Goal: Obtain resource: Download file/media

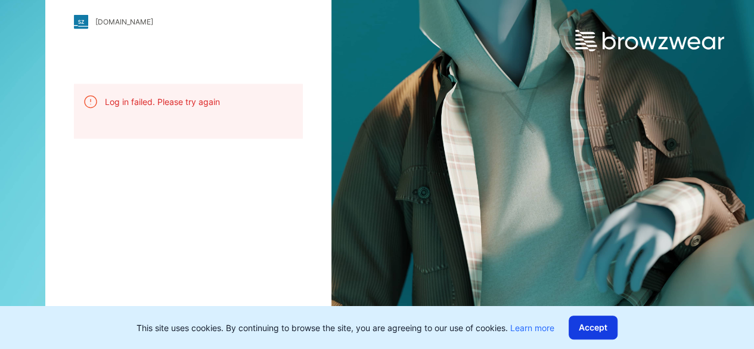
click at [603, 329] on button "Accept" at bounding box center [593, 327] width 49 height 24
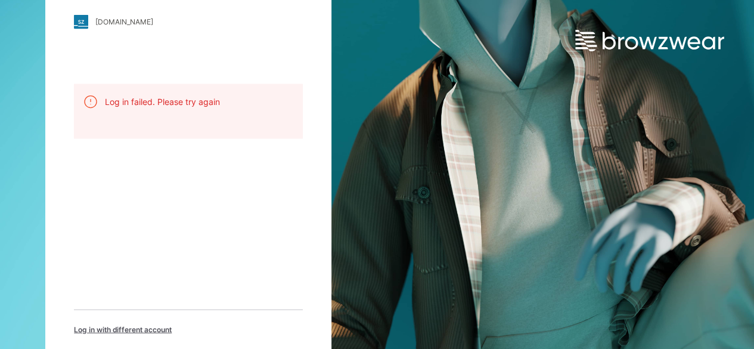
click at [119, 20] on div "[DOMAIN_NAME]" at bounding box center [124, 21] width 58 height 9
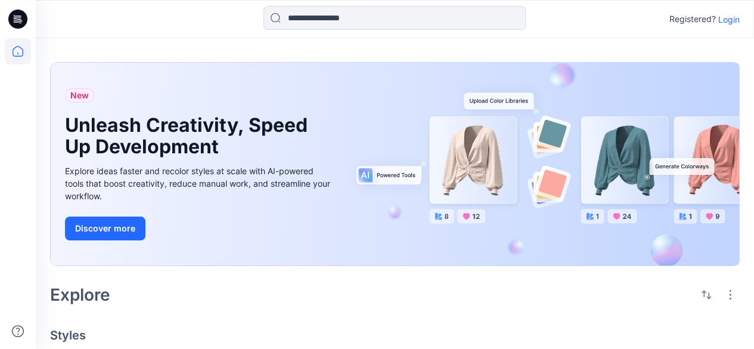
click at [735, 19] on p "Login" at bounding box center [728, 19] width 21 height 13
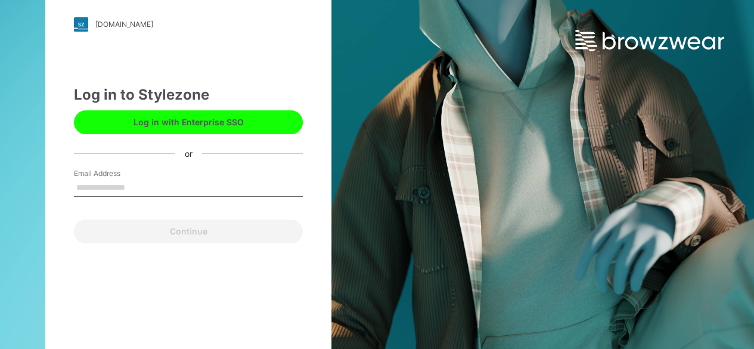
click at [107, 182] on input "Email Address" at bounding box center [188, 188] width 229 height 18
type input "**********"
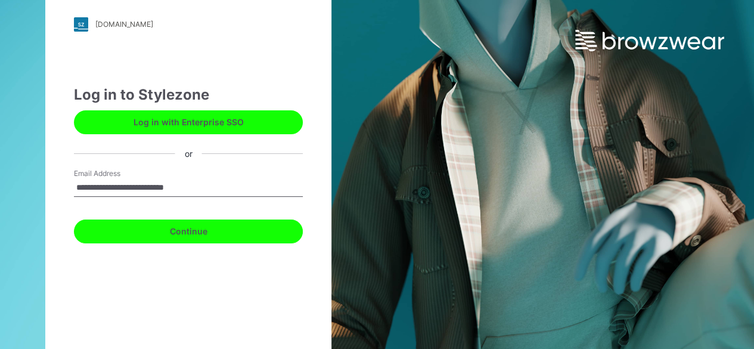
click at [142, 225] on button "Continue" at bounding box center [188, 231] width 229 height 24
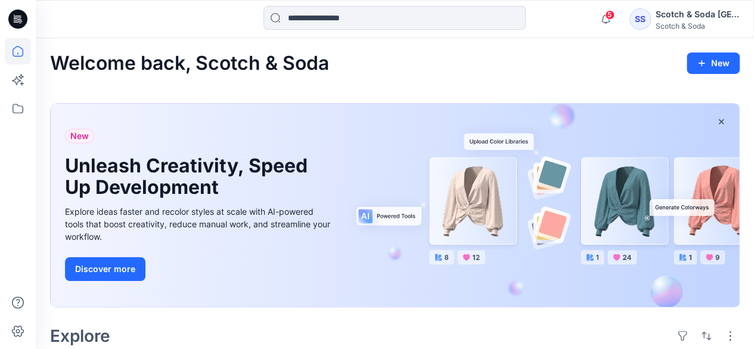
click at [647, 20] on div "SS" at bounding box center [640, 18] width 21 height 21
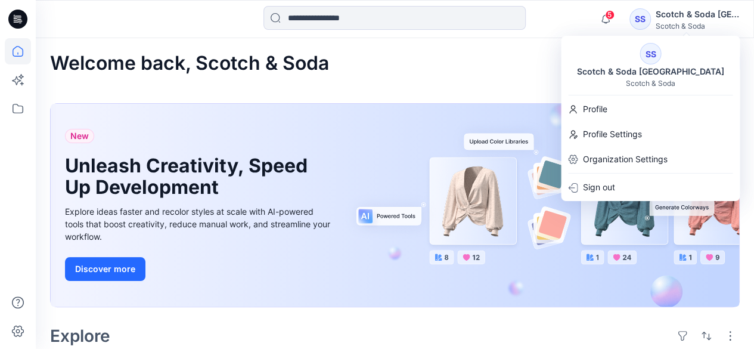
click at [368, 63] on div "Welcome back, Scotch & Soda New" at bounding box center [395, 63] width 690 height 22
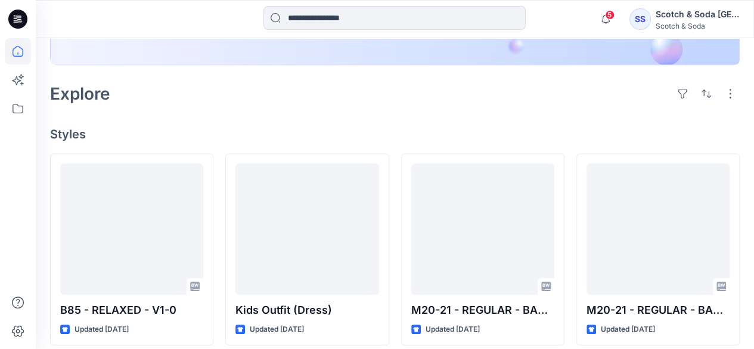
scroll to position [358, 0]
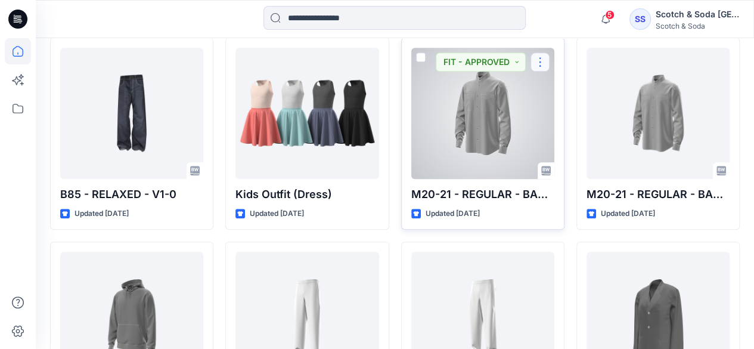
click at [538, 57] on button "button" at bounding box center [540, 61] width 19 height 19
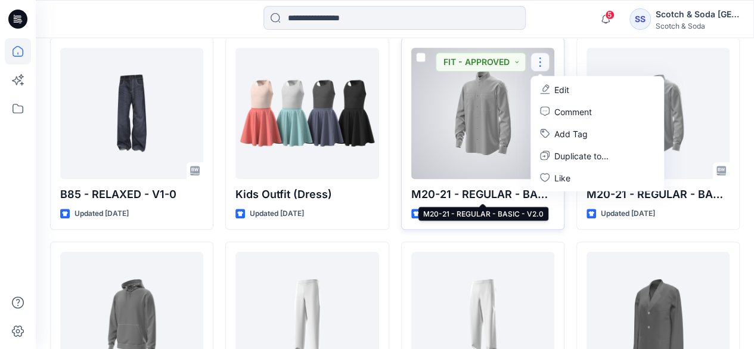
click at [469, 192] on p "M20-21 - REGULAR - BASIC - V2.0" at bounding box center [482, 194] width 143 height 17
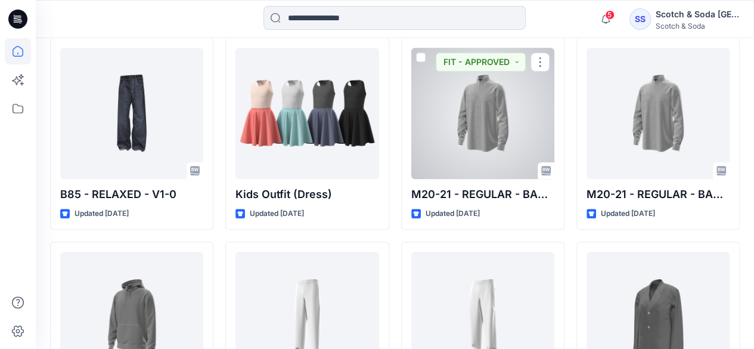
click at [455, 78] on div at bounding box center [482, 113] width 143 height 131
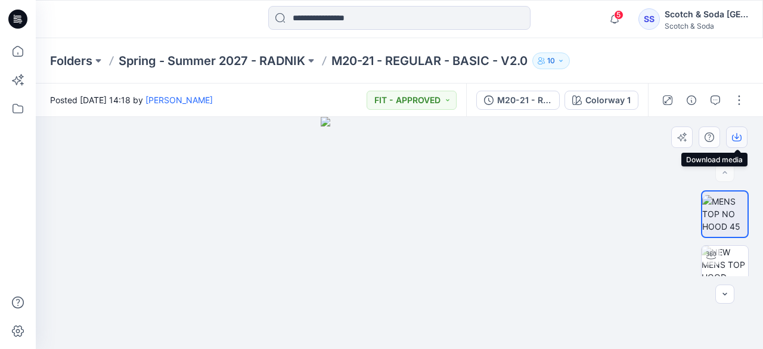
click at [738, 134] on icon "button" at bounding box center [737, 137] width 10 height 10
click at [748, 55] on div "Folders Spring - Summer 2027 - RADNIK M20-21 - REGULAR - BASIC - V2.0 10" at bounding box center [399, 60] width 727 height 45
click at [739, 99] on button "button" at bounding box center [739, 100] width 19 height 19
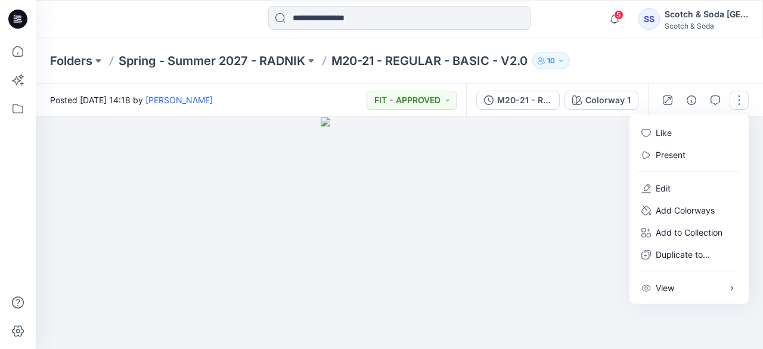
click at [618, 59] on div "Folders Spring - Summer 2027 - RADNIK M20-21 - REGULAR - BASIC - V2.0 10" at bounding box center [353, 60] width 606 height 17
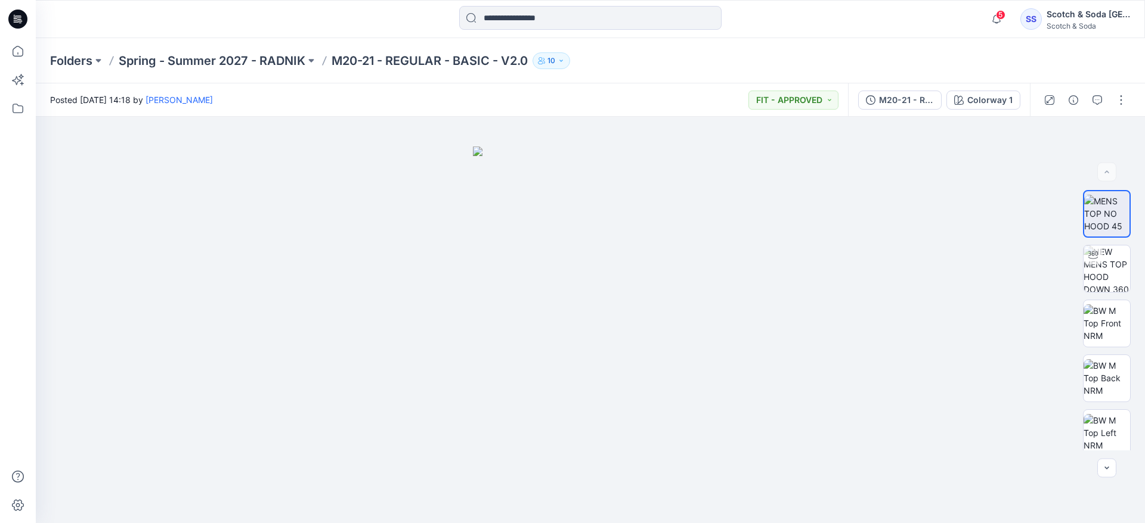
drag, startPoint x: 763, startPoint y: 3, endPoint x: 616, endPoint y: 75, distance: 163.4
click at [616, 75] on div "Folders Spring - Summer 2027 - RADNIK M20-21 - REGULAR - BASIC - V2.0 10" at bounding box center [590, 60] width 1109 height 45
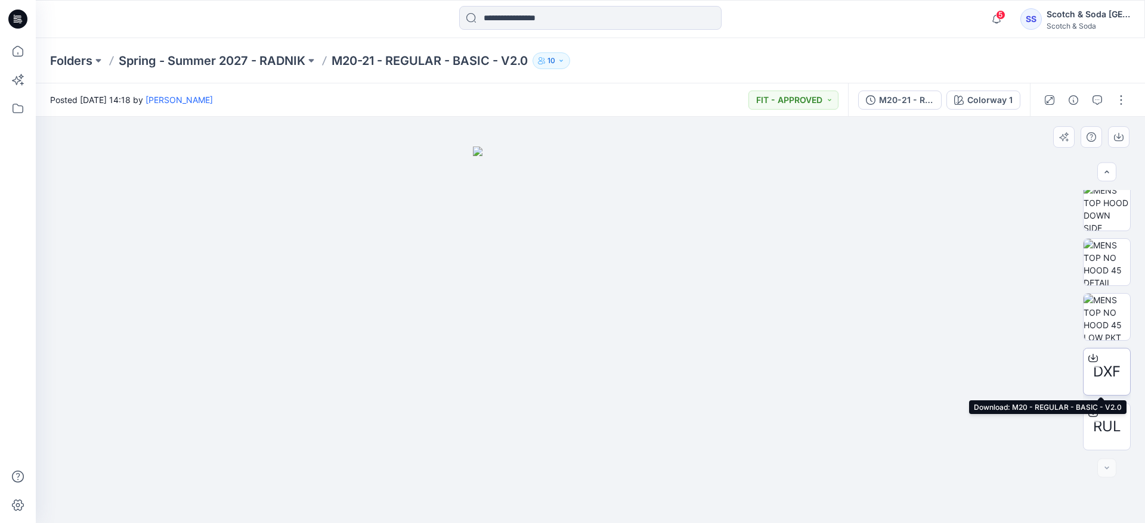
click at [754, 348] on icon at bounding box center [1092, 357] width 5 height 6
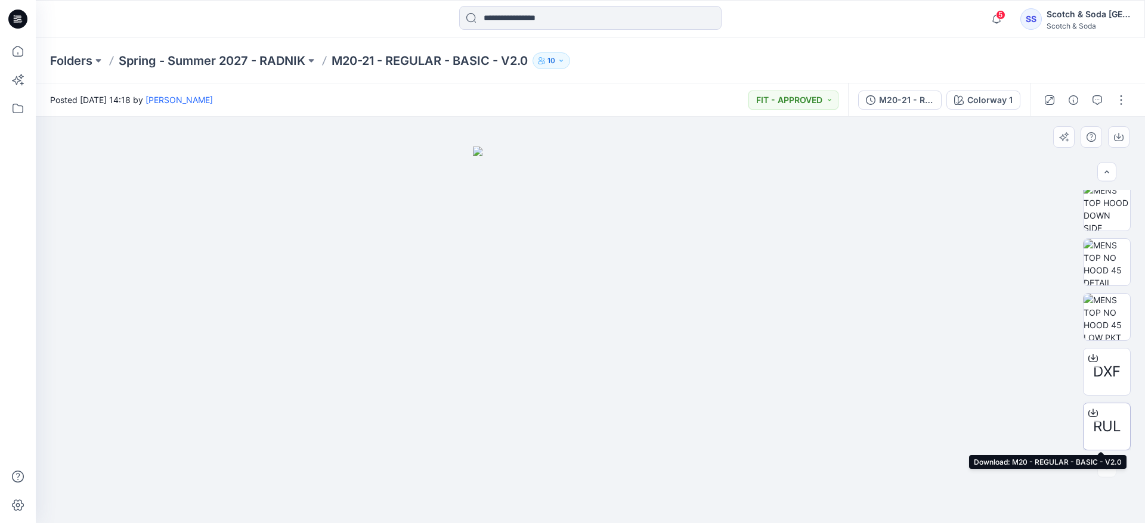
click at [754, 348] on icon at bounding box center [1092, 411] width 5 height 6
click at [754, 95] on button "button" at bounding box center [1120, 100] width 19 height 19
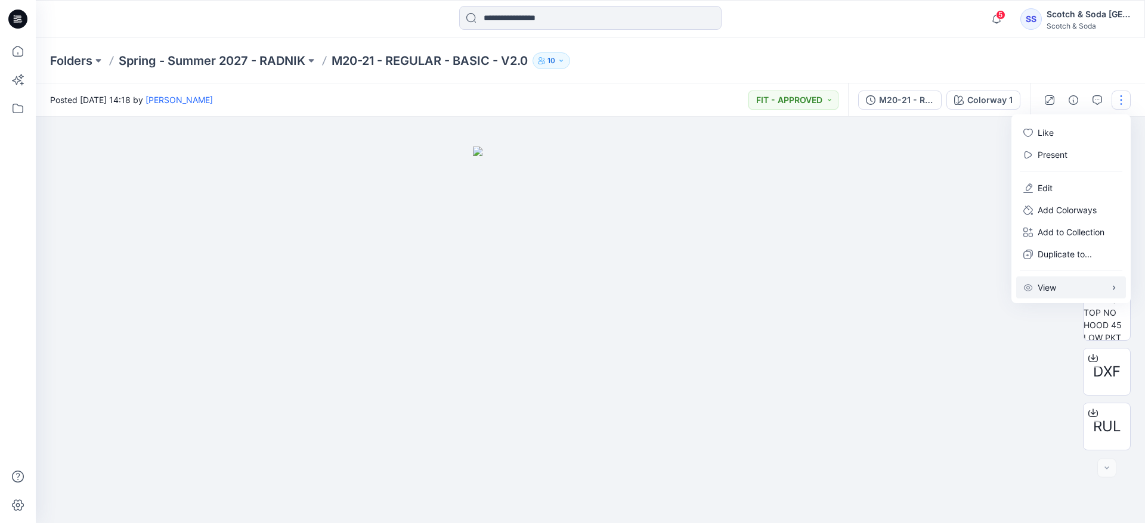
click at [754, 287] on button "View" at bounding box center [1071, 288] width 110 height 22
click at [698, 44] on div "Folders Spring - Summer 2027 - RADNIK M20-21 - REGULAR - BASIC - V2.0 10" at bounding box center [590, 60] width 1109 height 45
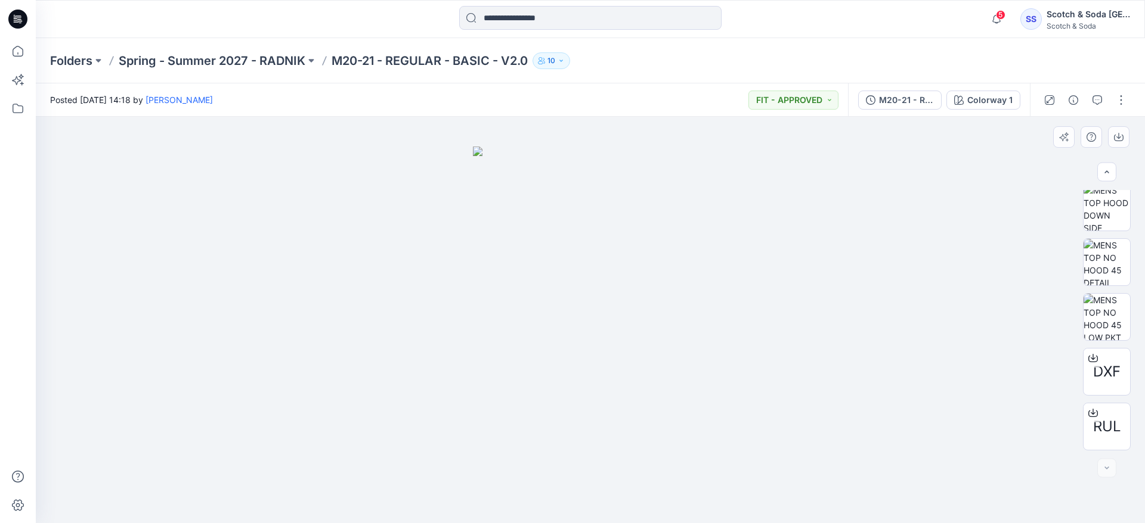
drag, startPoint x: 606, startPoint y: 314, endPoint x: 486, endPoint y: 312, distance: 120.4
click at [486, 312] on img at bounding box center [590, 335] width 235 height 377
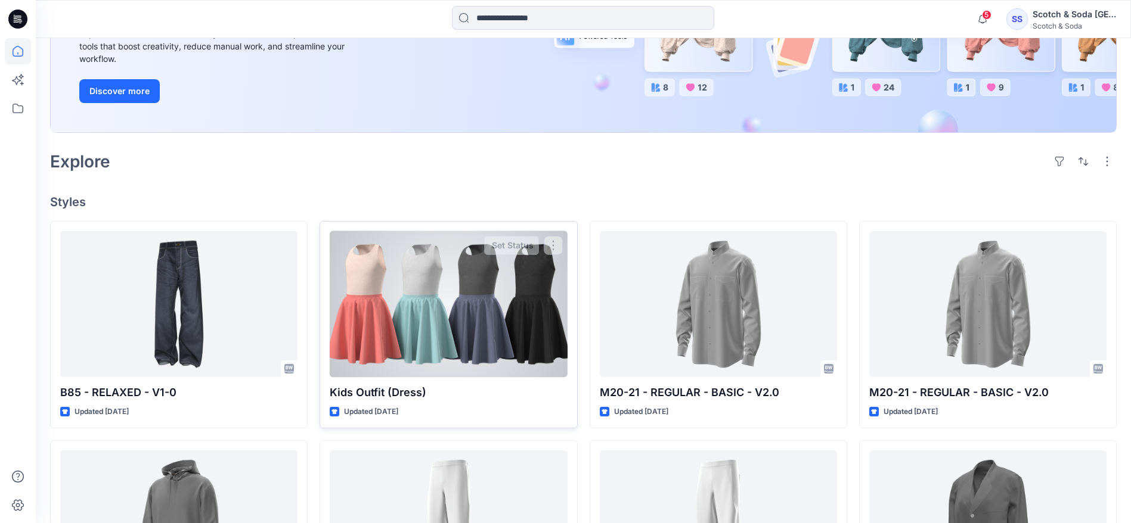
scroll to position [268, 0]
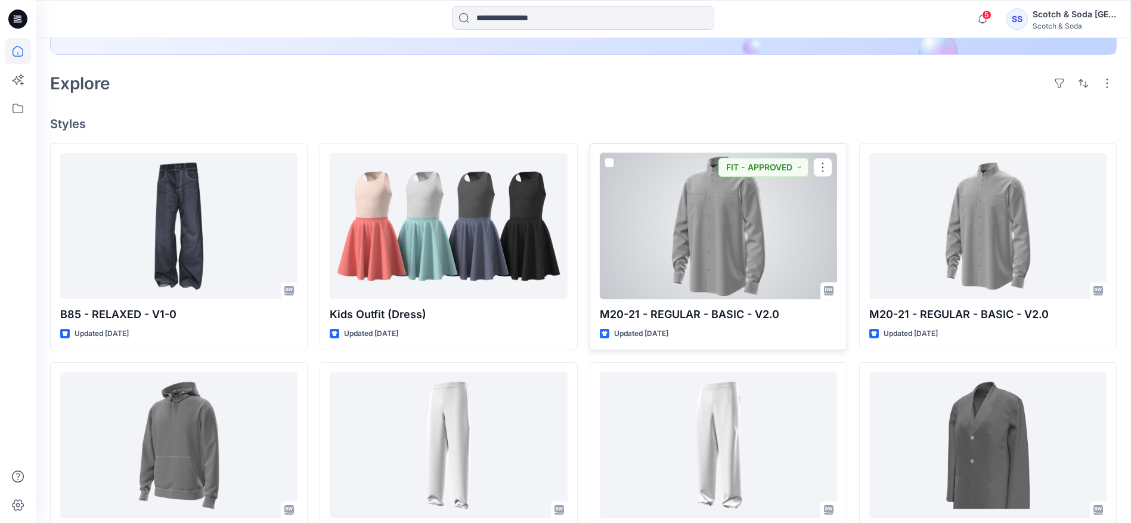
click at [752, 219] on div at bounding box center [718, 226] width 237 height 146
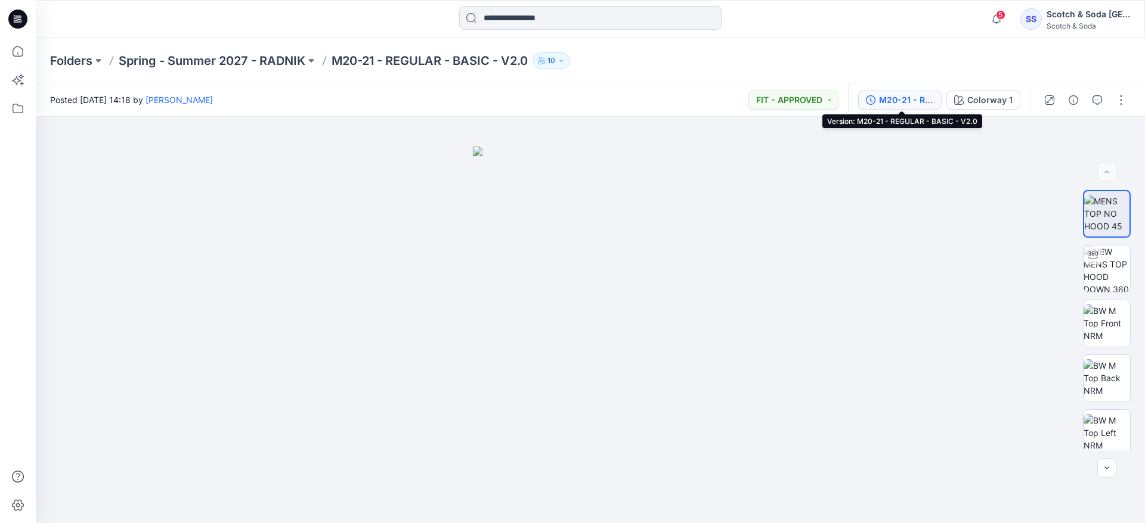
click at [871, 96] on icon "button" at bounding box center [871, 100] width 10 height 10
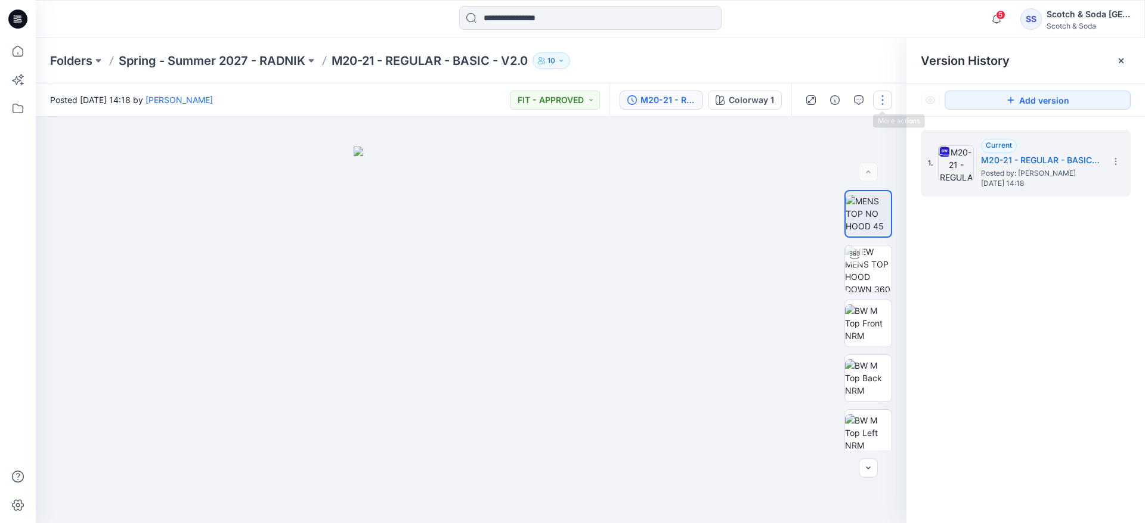
click at [878, 99] on button "button" at bounding box center [882, 100] width 19 height 19
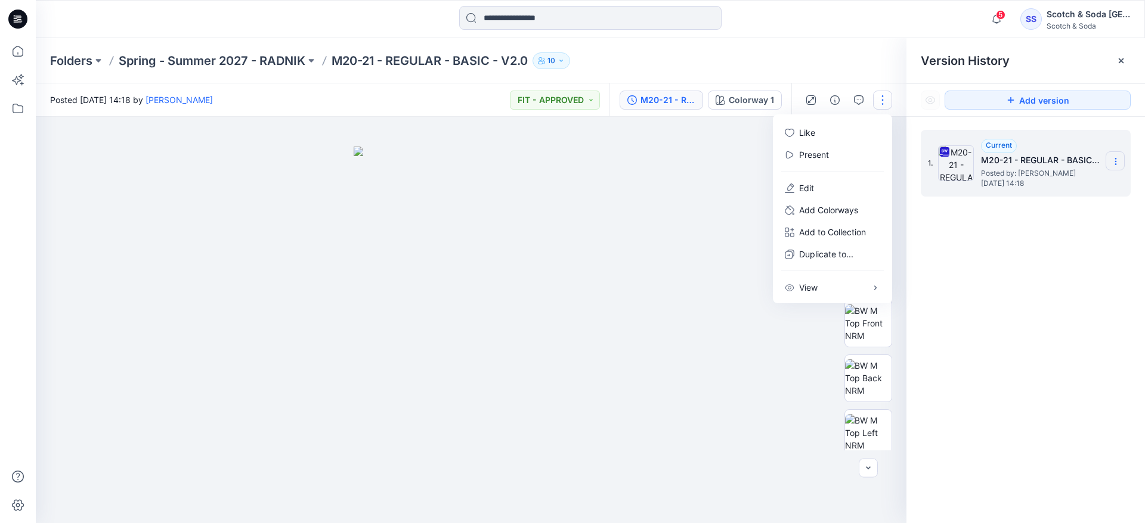
click at [1115, 157] on icon at bounding box center [1116, 162] width 10 height 10
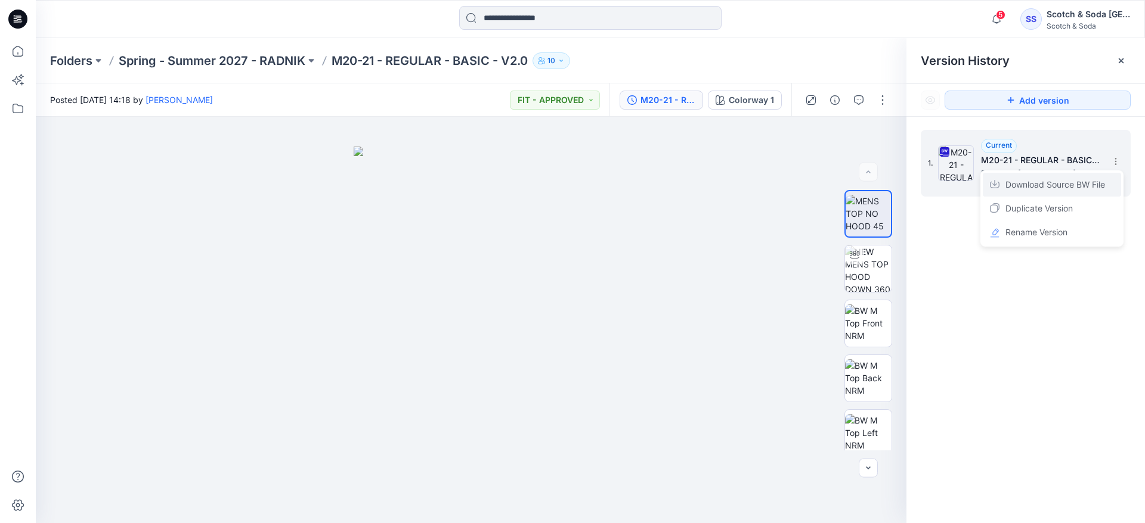
click at [1068, 182] on span "Download Source BW File" at bounding box center [1055, 185] width 100 height 14
